Goal: Find specific page/section: Find specific page/section

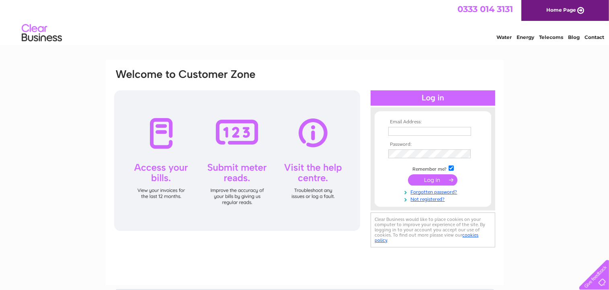
click at [520, 37] on link "Energy" at bounding box center [525, 37] width 18 height 6
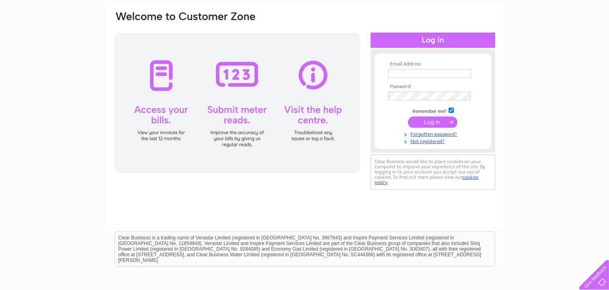
scroll to position [98, 0]
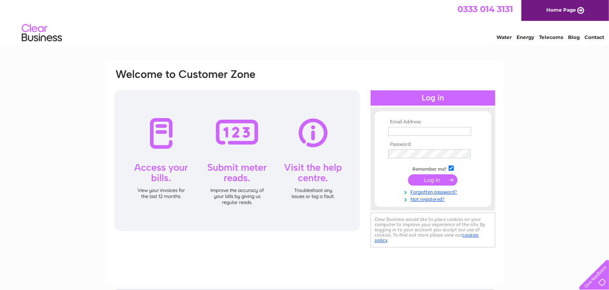
scroll to position [40, 0]
